Goal: Navigation & Orientation: Find specific page/section

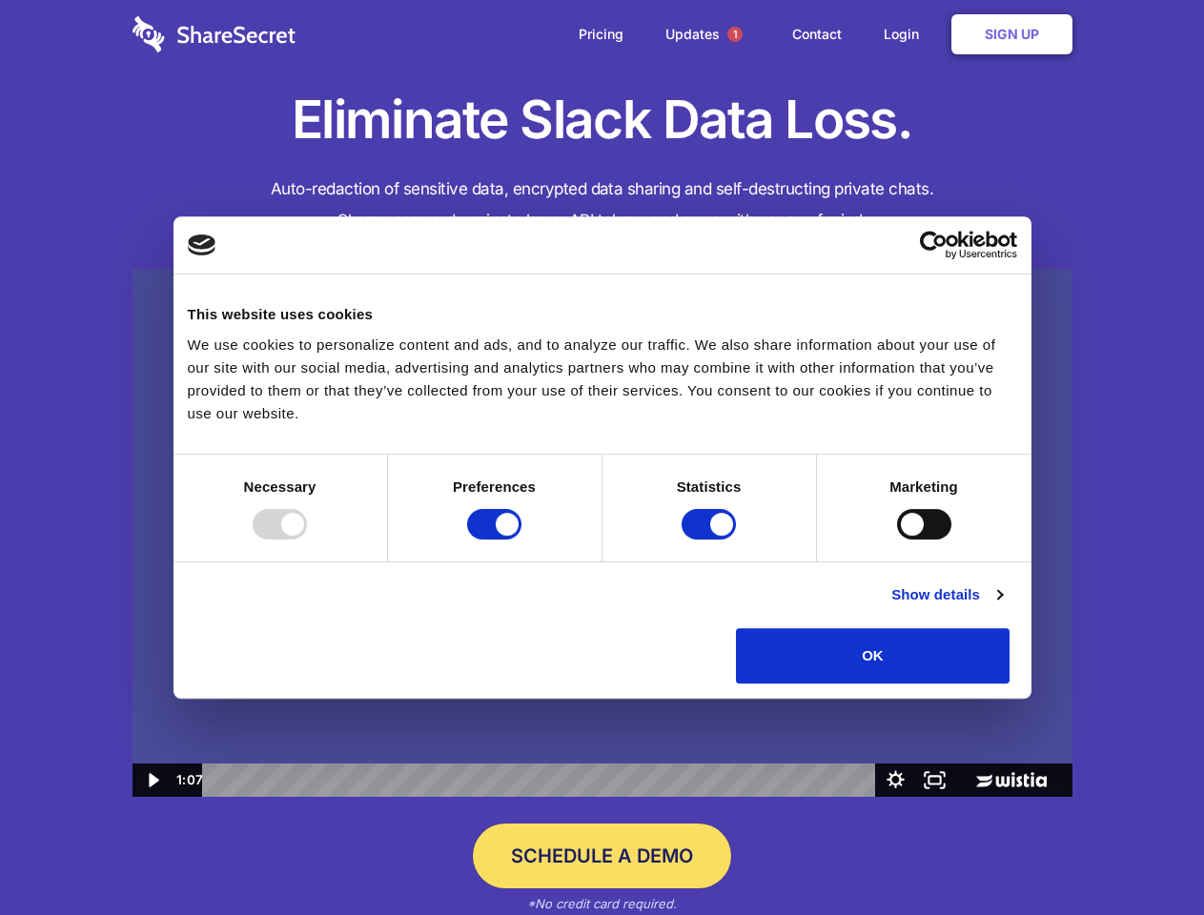
click at [602, 458] on img at bounding box center [603, 533] width 940 height 529
click at [307, 540] on div at bounding box center [280, 524] width 54 height 31
click at [521, 540] on input "Preferences" at bounding box center [494, 524] width 54 height 31
checkbox input "false"
click at [711, 540] on input "Statistics" at bounding box center [709, 524] width 54 height 31
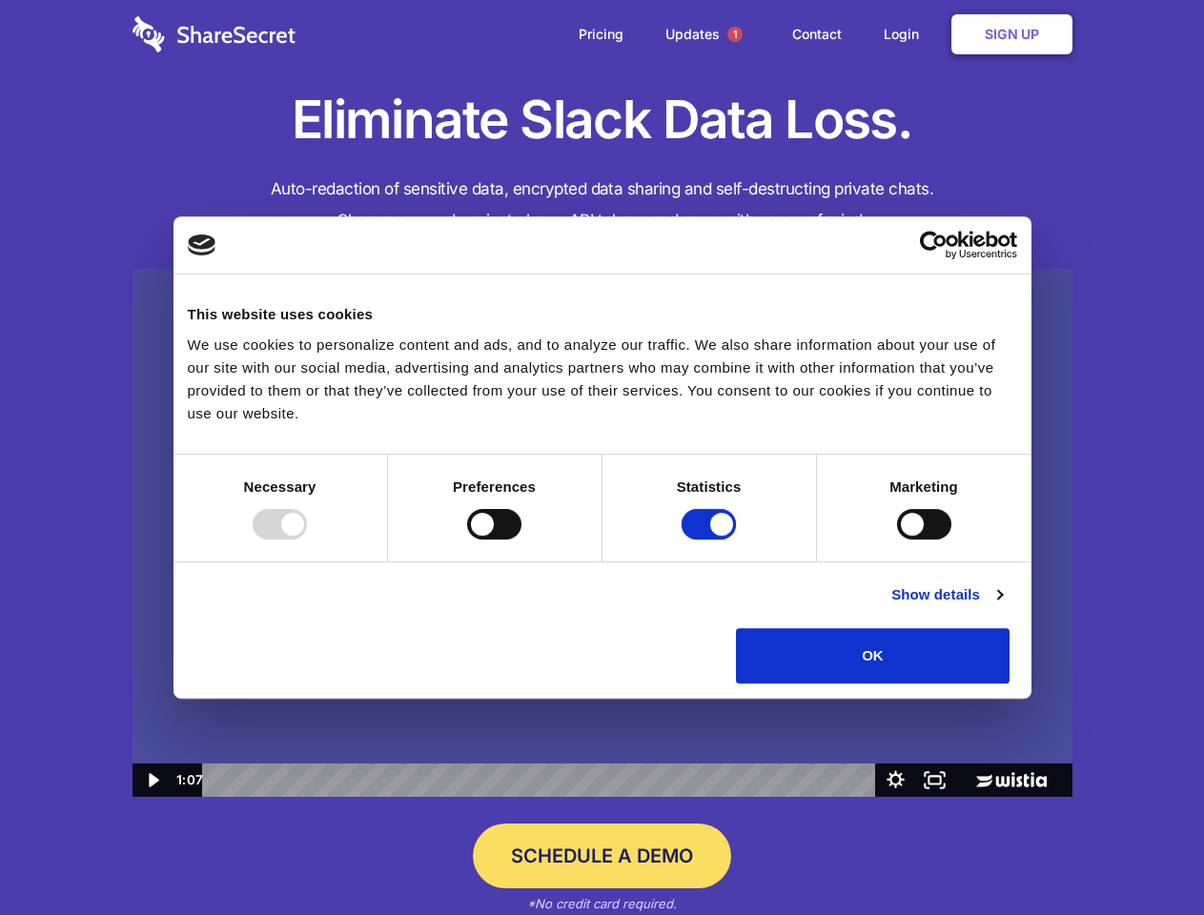
checkbox input "false"
click at [897, 540] on input "Marketing" at bounding box center [924, 524] width 54 height 31
checkbox input "true"
click at [1002, 606] on link "Show details" at bounding box center [946, 594] width 111 height 23
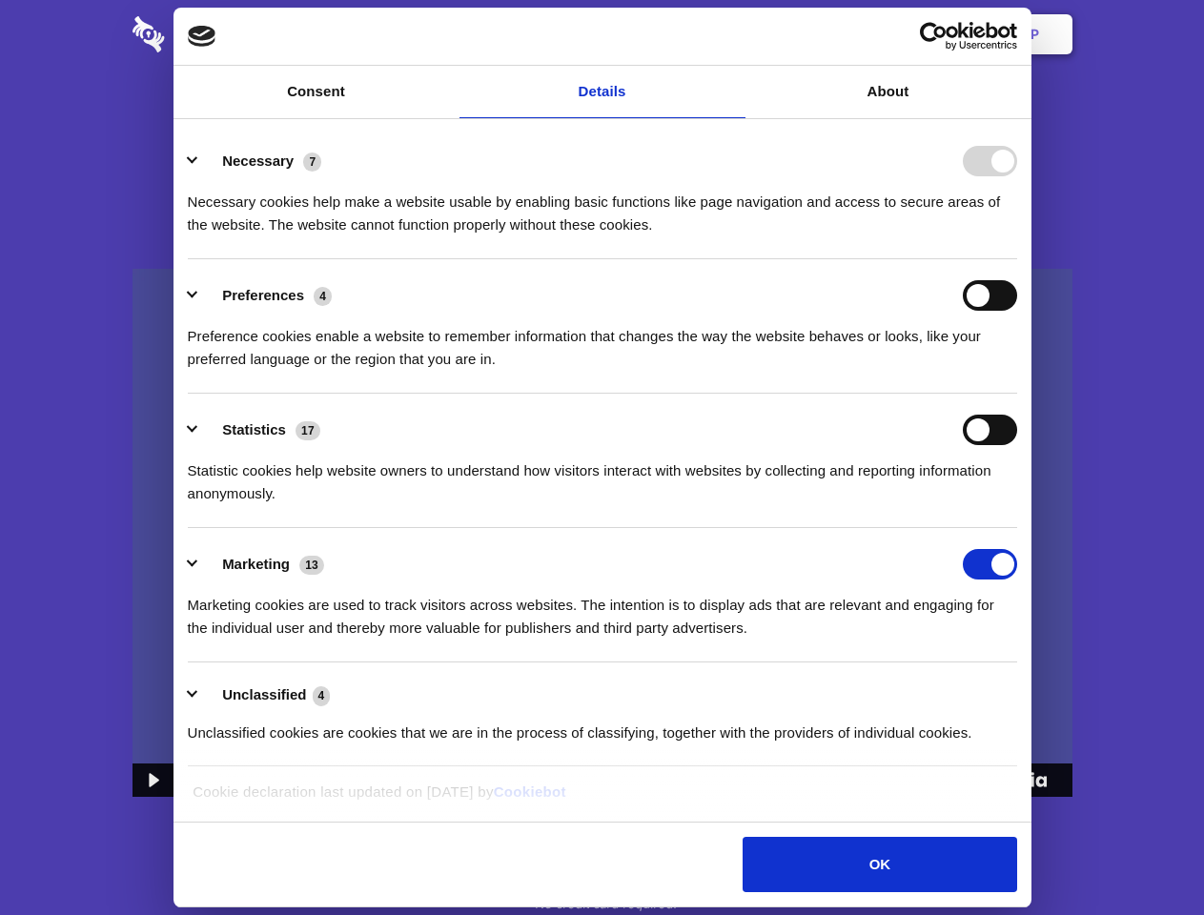
click at [1017, 528] on li "Statistics 17 Statistic cookies help website owners to understand how visitors …" at bounding box center [602, 461] width 829 height 134
click at [734, 34] on span "1" at bounding box center [734, 34] width 15 height 15
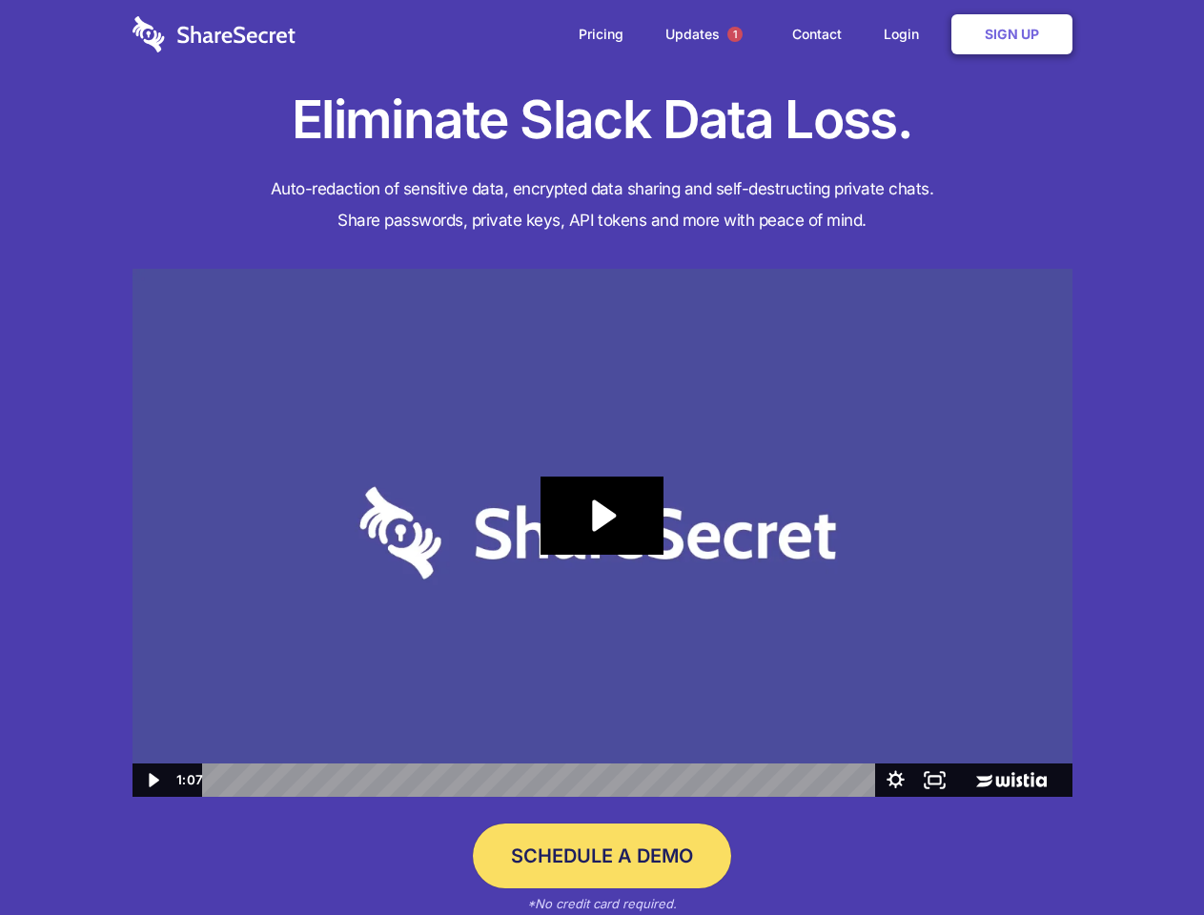
click at [603, 533] on icon "Play Video: Sharesecret Slack Extension" at bounding box center [602, 516] width 122 height 78
